Goal: Transaction & Acquisition: Purchase product/service

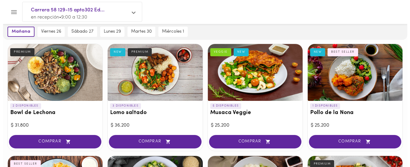
scroll to position [45, 0]
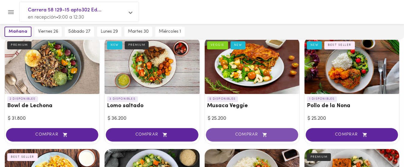
click at [247, 133] on span "COMPRAR" at bounding box center [251, 134] width 77 height 5
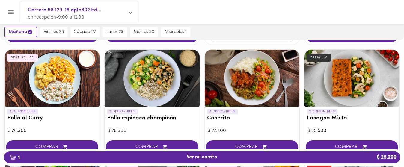
scroll to position [160, 0]
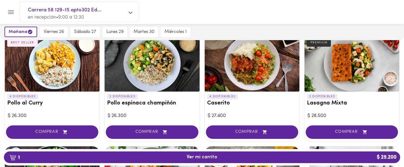
click at [270, 55] on div at bounding box center [252, 63] width 95 height 57
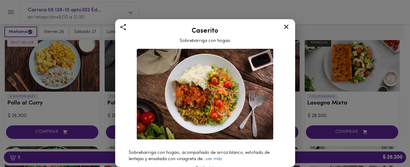
click at [219, 157] on link "ver más" at bounding box center [214, 159] width 16 height 4
click at [286, 27] on icon at bounding box center [286, 27] width 4 height 4
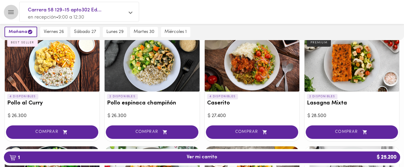
click at [13, 13] on icon "Menu" at bounding box center [11, 12] width 6 height 4
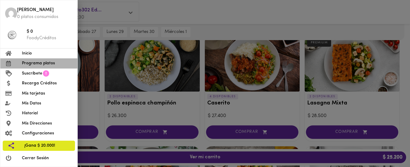
click at [41, 64] on span "Programa platos" at bounding box center [47, 63] width 51 height 6
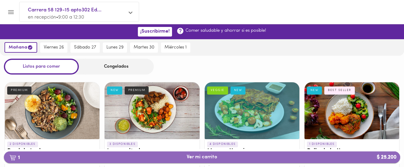
click at [196, 157] on span "1 Ver mi carrito $ 25.200" at bounding box center [202, 158] width 31 height 6
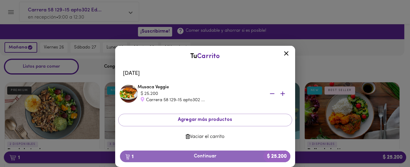
click at [196, 157] on span "1 Continuar $ 25.200" at bounding box center [205, 157] width 161 height 6
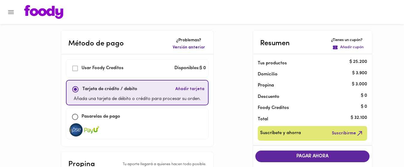
scroll to position [146, 0]
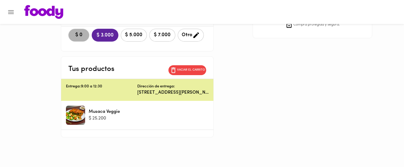
click at [78, 35] on span "$ 0" at bounding box center [78, 35] width 13 height 6
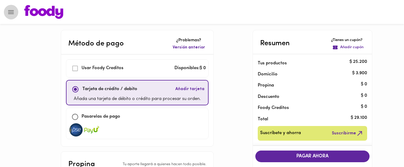
click at [12, 13] on icon "Menu" at bounding box center [10, 11] width 7 height 7
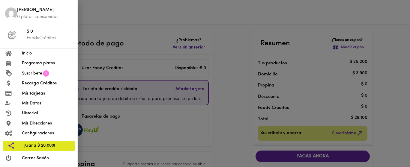
click at [127, 20] on div at bounding box center [205, 83] width 410 height 167
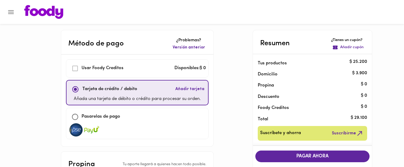
scroll to position [146, 0]
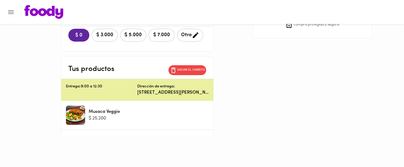
click at [72, 114] on div at bounding box center [75, 115] width 19 height 19
click at [303, 132] on div "Método de pago ¿Problemas? Versión anterior Usar Foody Creditos Disponibles: $ …" at bounding box center [202, 11] width 351 height 254
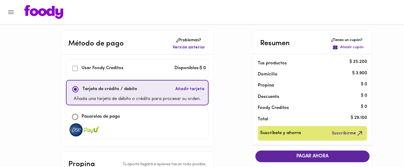
click at [13, 11] on icon "Menu" at bounding box center [10, 11] width 7 height 7
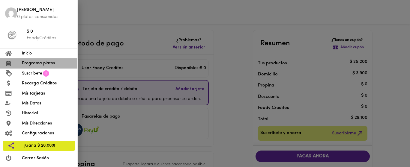
click at [49, 63] on span "Programa platos" at bounding box center [47, 63] width 51 height 6
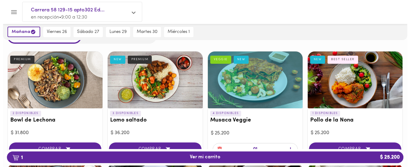
scroll to position [45, 0]
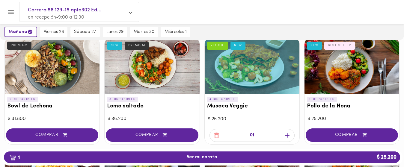
click at [278, 67] on div at bounding box center [252, 65] width 95 height 57
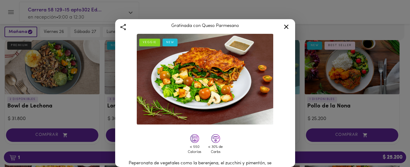
scroll to position [30, 0]
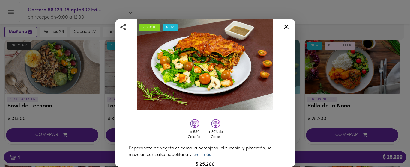
click at [209, 153] on link "ver más" at bounding box center [202, 155] width 16 height 4
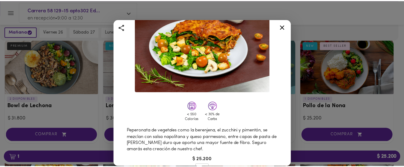
scroll to position [0, 0]
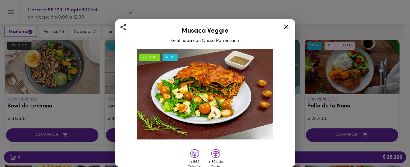
click at [284, 26] on icon at bounding box center [285, 26] width 7 height 7
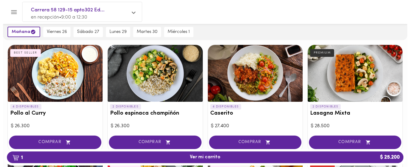
scroll to position [150, 0]
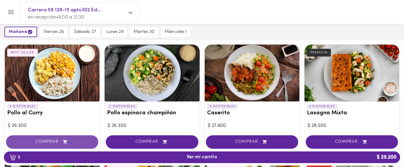
click at [57, 141] on span "COMPRAR" at bounding box center [51, 142] width 77 height 5
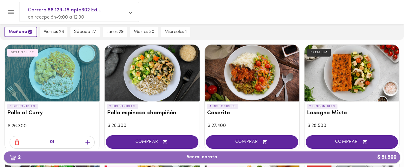
click at [262, 156] on span "2 Ver mi carrito $ 51.500" at bounding box center [202, 158] width 386 height 6
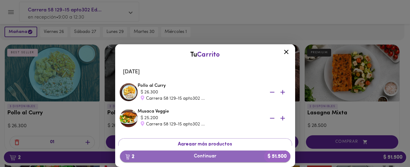
click at [247, 156] on span "2 Continuar $ 51.500" at bounding box center [205, 157] width 161 height 6
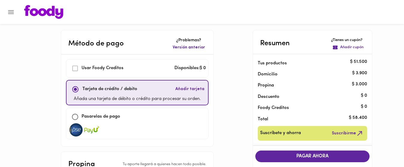
scroll to position [146, 0]
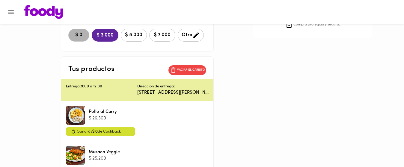
click at [78, 32] on span "$ 0" at bounding box center [78, 35] width 13 height 6
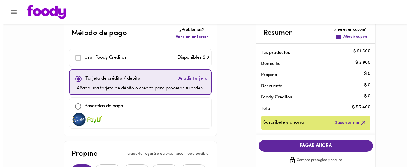
scroll to position [0, 0]
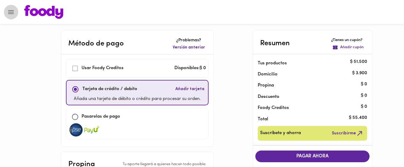
click at [12, 15] on icon "Menu" at bounding box center [10, 11] width 7 height 7
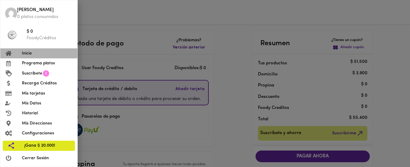
click at [28, 53] on span "Inicio" at bounding box center [47, 53] width 51 height 6
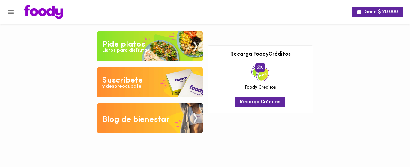
click at [194, 119] on img at bounding box center [149, 118] width 105 height 30
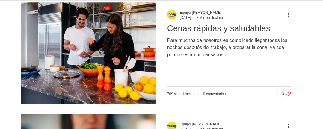
scroll to position [2289, 0]
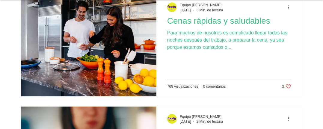
click at [259, 56] on div "Para muchos de nosotros es complicado llegar todas las noches después del traba…" at bounding box center [229, 52] width 124 height 46
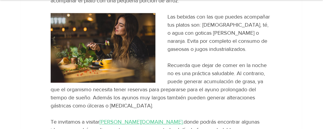
scroll to position [339, 0]
